Goal: Find specific page/section: Find specific page/section

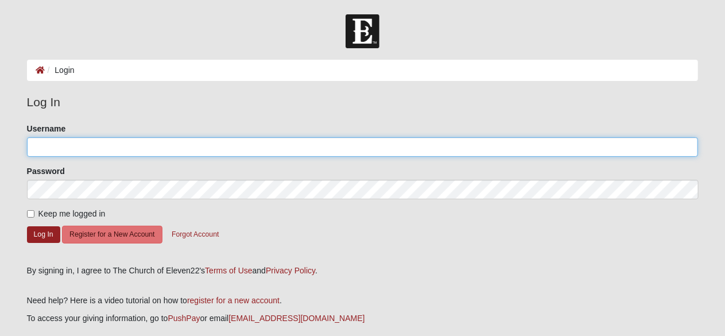
click at [67, 150] on input "Username" at bounding box center [363, 147] width 672 height 20
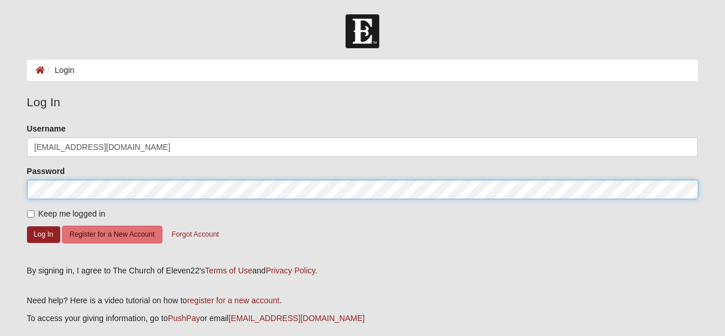
click at [27, 226] on button "Log In" at bounding box center [43, 234] width 33 height 17
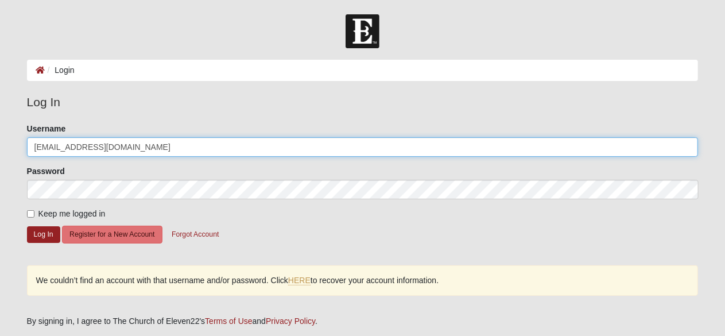
click at [135, 149] on input "[EMAIL_ADDRESS][DOMAIN_NAME]" at bounding box center [363, 147] width 672 height 20
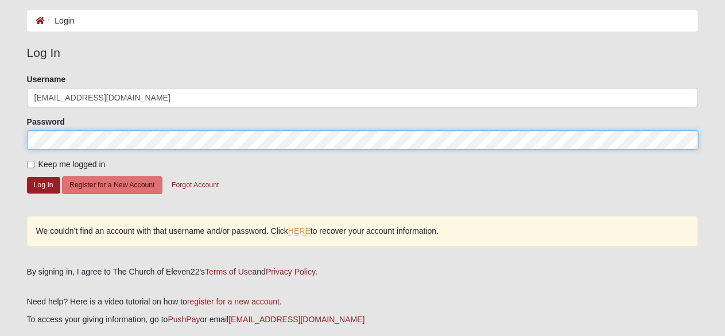
scroll to position [52, 0]
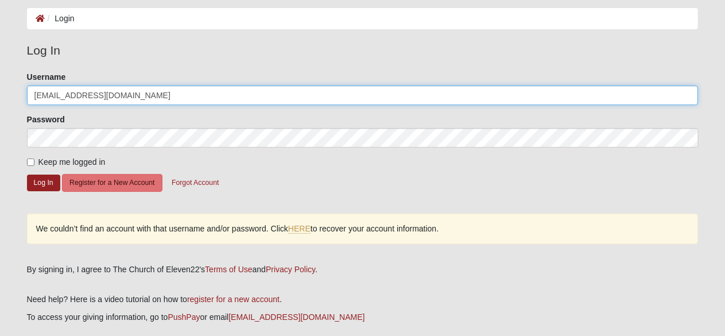
click at [130, 98] on input "[EMAIL_ADDRESS][DOMAIN_NAME]" at bounding box center [363, 96] width 672 height 20
type input "jkmor10sen"
click at [27, 175] on button "Log In" at bounding box center [43, 183] width 33 height 17
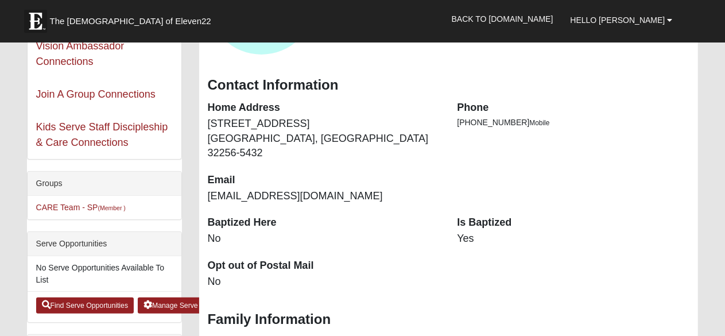
scroll to position [163, 0]
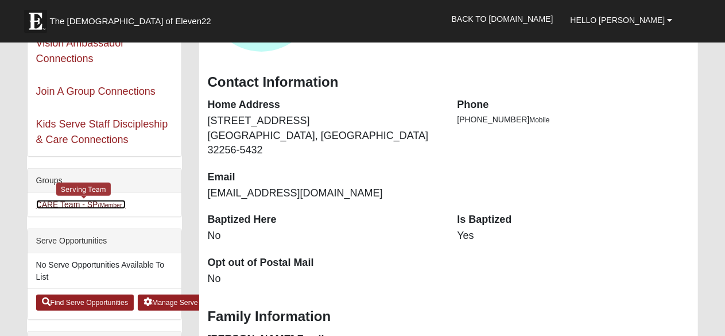
click at [70, 202] on link "CARE Team - SP (Member )" at bounding box center [81, 204] width 90 height 9
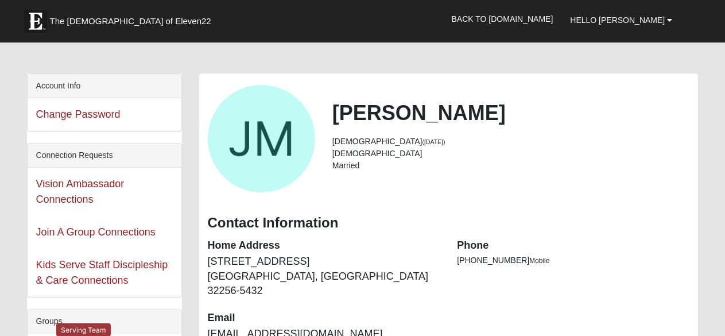
scroll to position [0, 0]
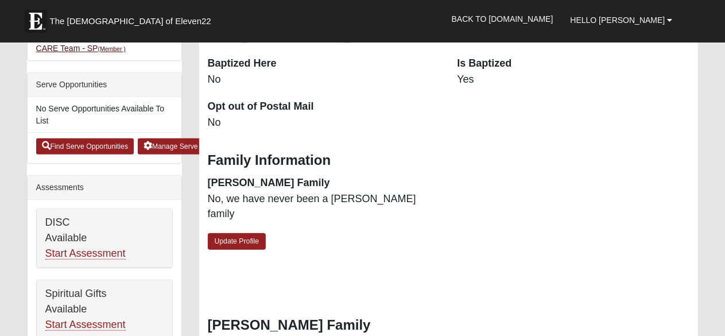
scroll to position [319, 0]
